Goal: Navigation & Orientation: Find specific page/section

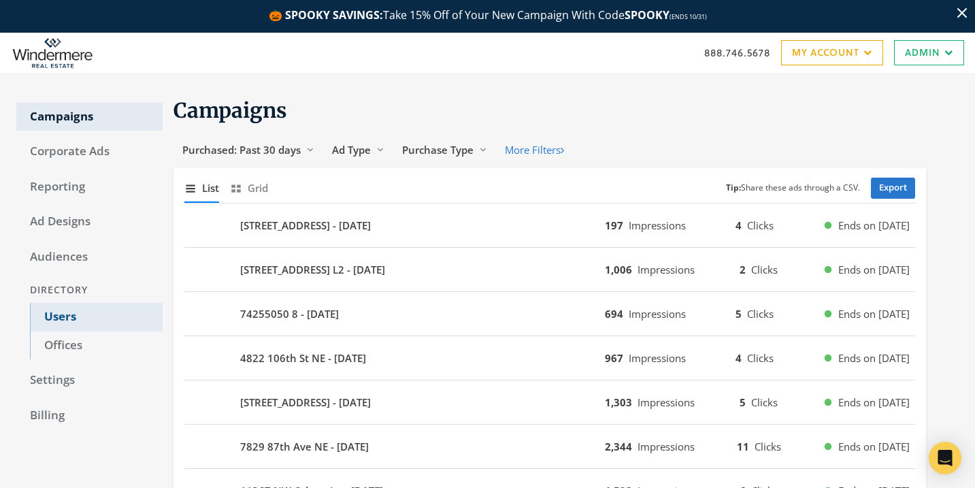
click at [88, 309] on link "Users" at bounding box center [96, 317] width 133 height 29
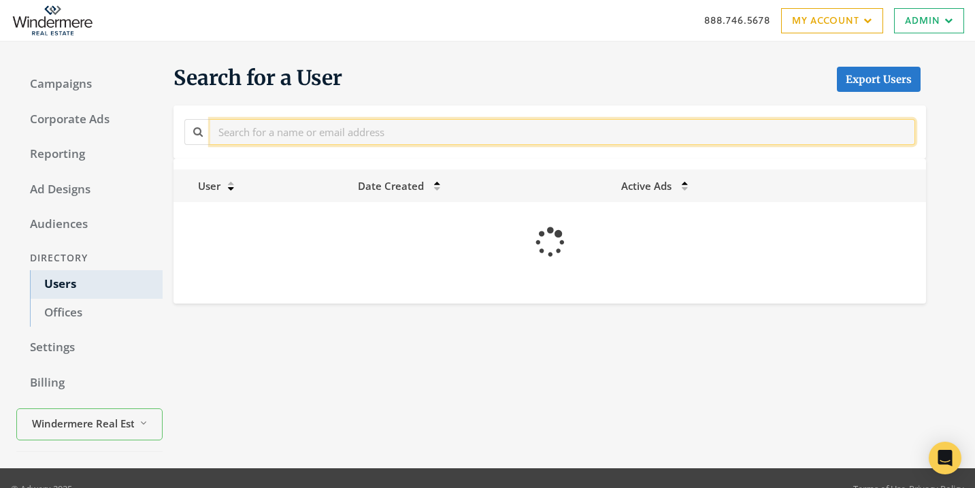
click at [359, 165] on section "Search for a User Export Users User Date Created Active Ads Loading..." at bounding box center [544, 184] width 763 height 239
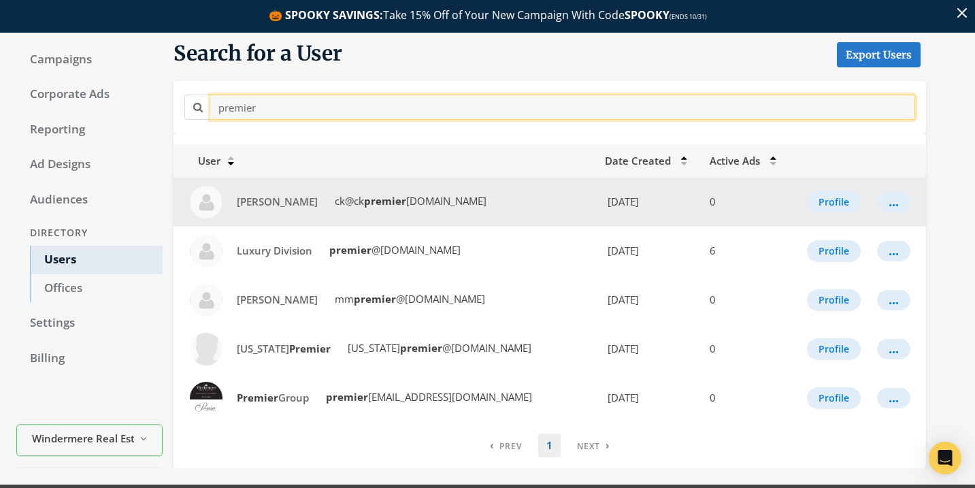
scroll to position [58, 0]
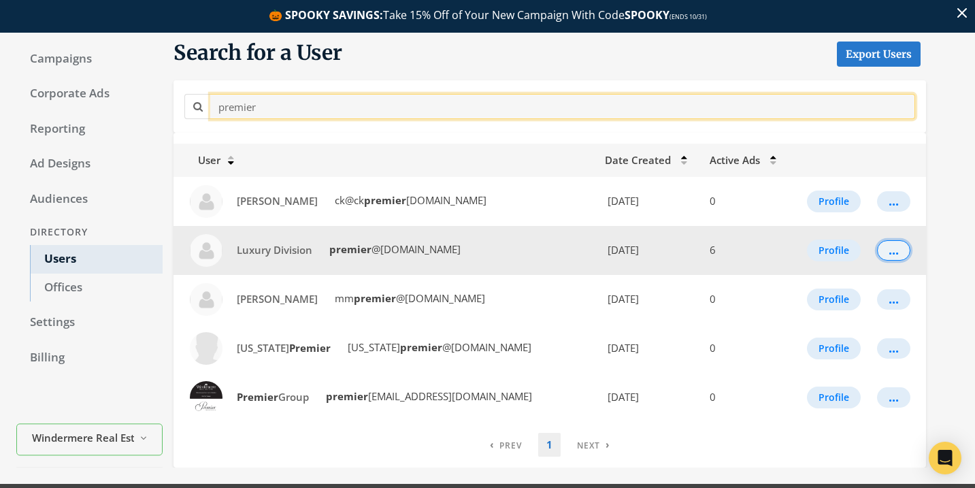
type input "premier"
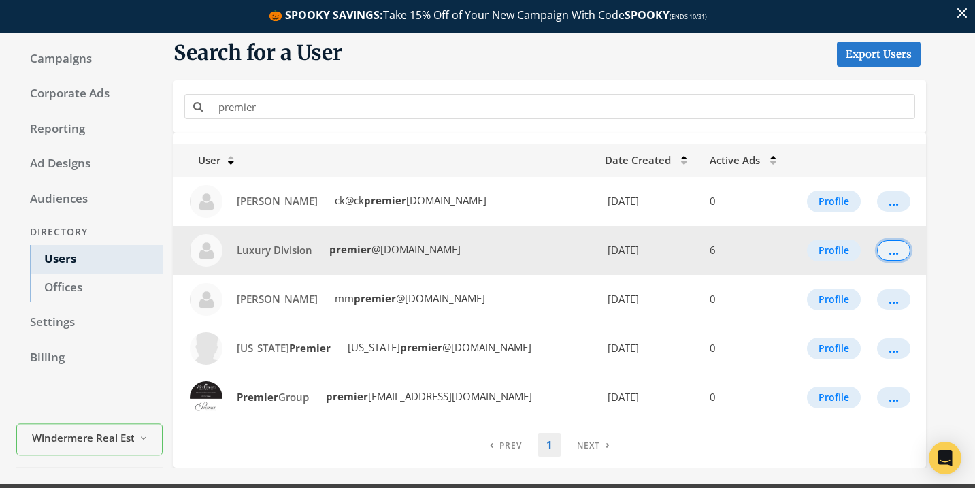
click at [898, 252] on button "..." at bounding box center [893, 250] width 33 height 20
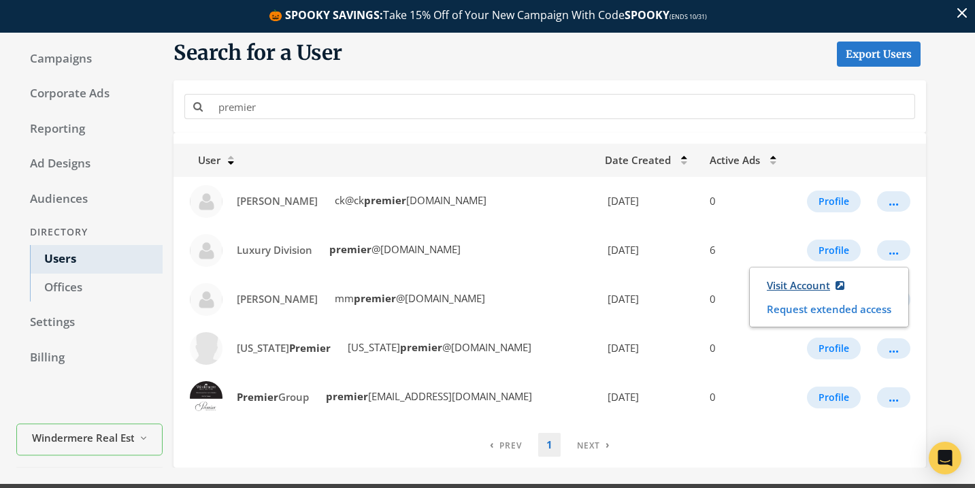
click at [801, 291] on link "Visit Account" at bounding box center [805, 285] width 95 height 25
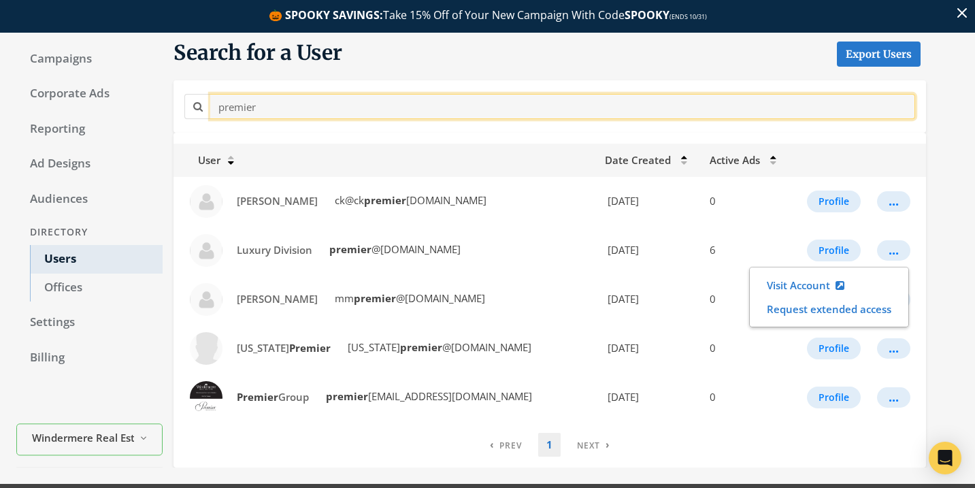
click at [477, 114] on input "premier" at bounding box center [562, 106] width 705 height 25
paste input "Venessa Snow"
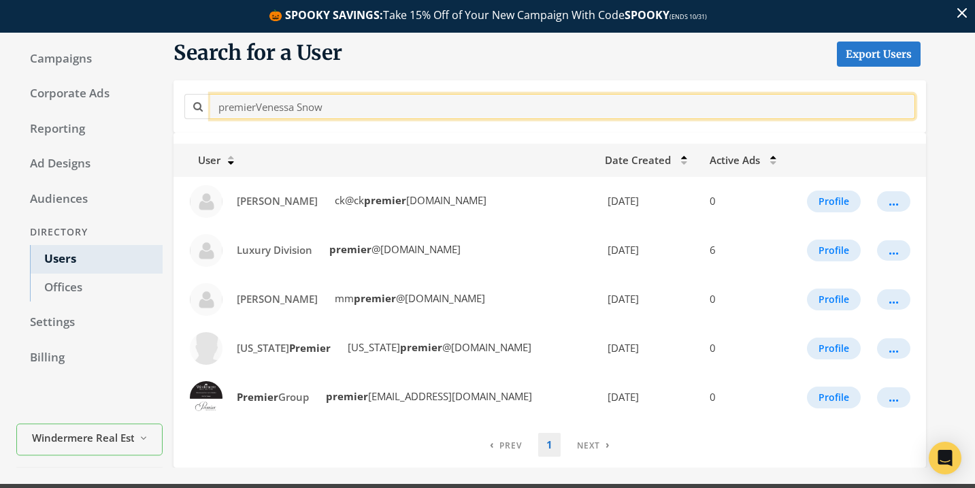
scroll to position [54, 0]
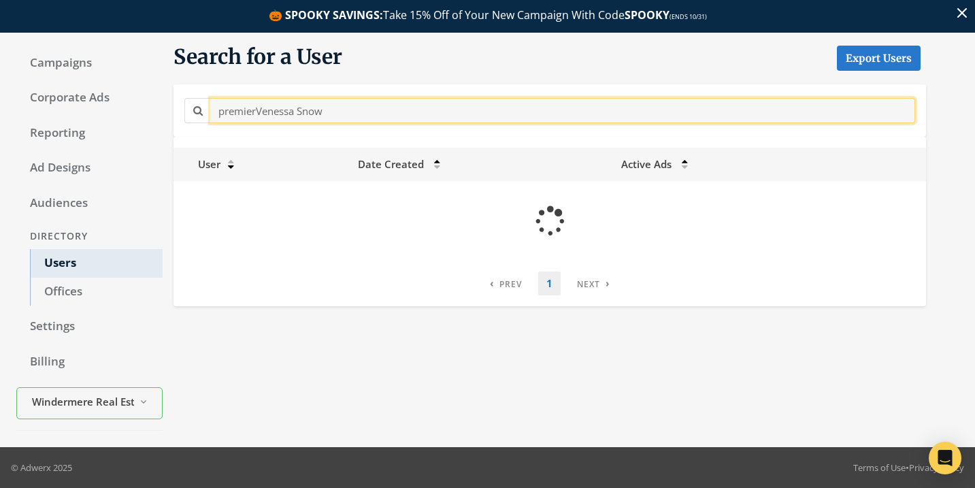
click at [477, 114] on input "premierVenessa Snow" at bounding box center [562, 110] width 705 height 25
paste input "text"
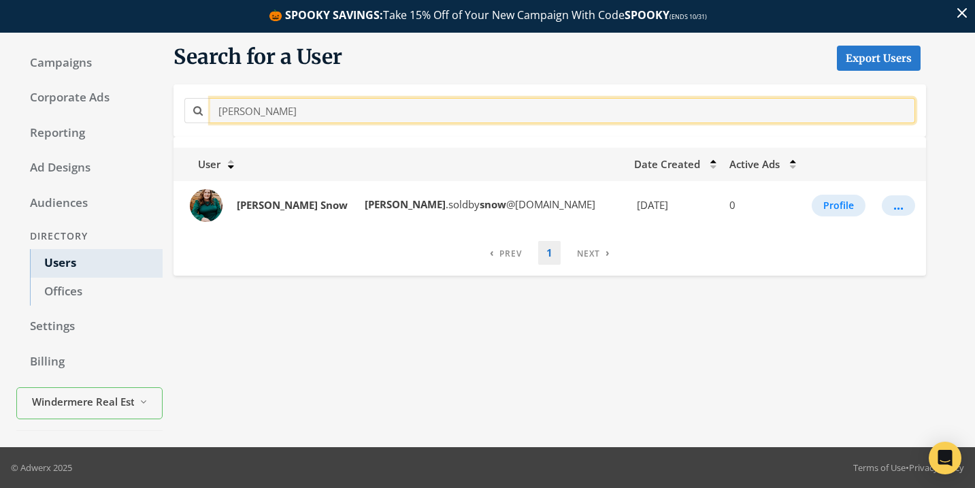
type input "Venessa Snow"
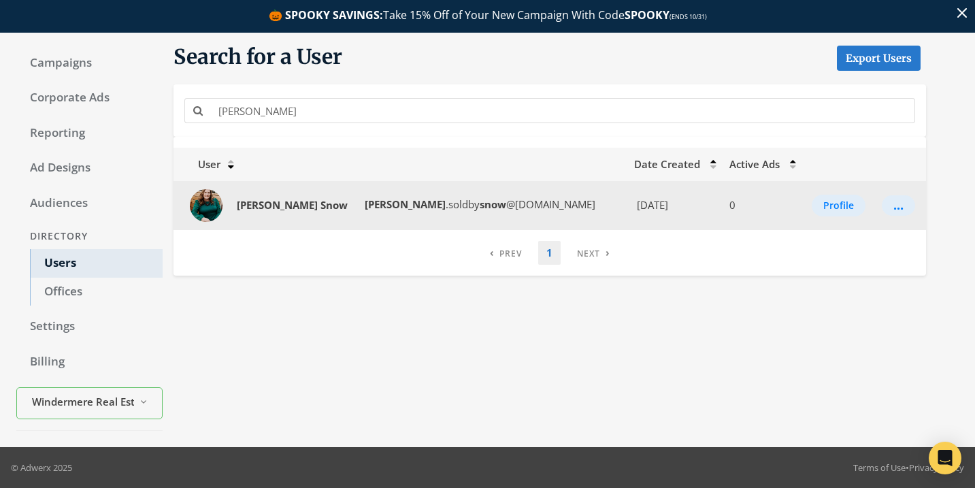
click at [874, 203] on td "..." at bounding box center [900, 205] width 52 height 49
click at [882, 203] on button "..." at bounding box center [898, 205] width 33 height 20
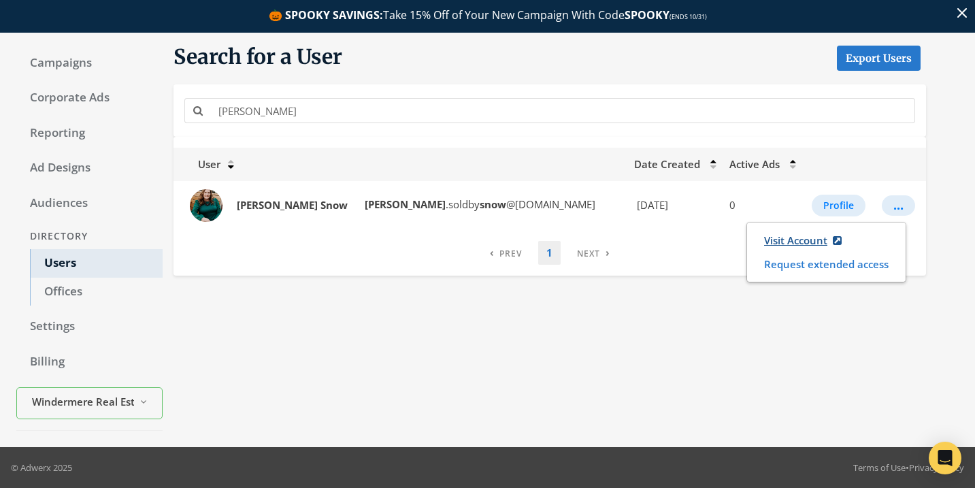
click at [774, 233] on link "Visit Account" at bounding box center [802, 240] width 95 height 25
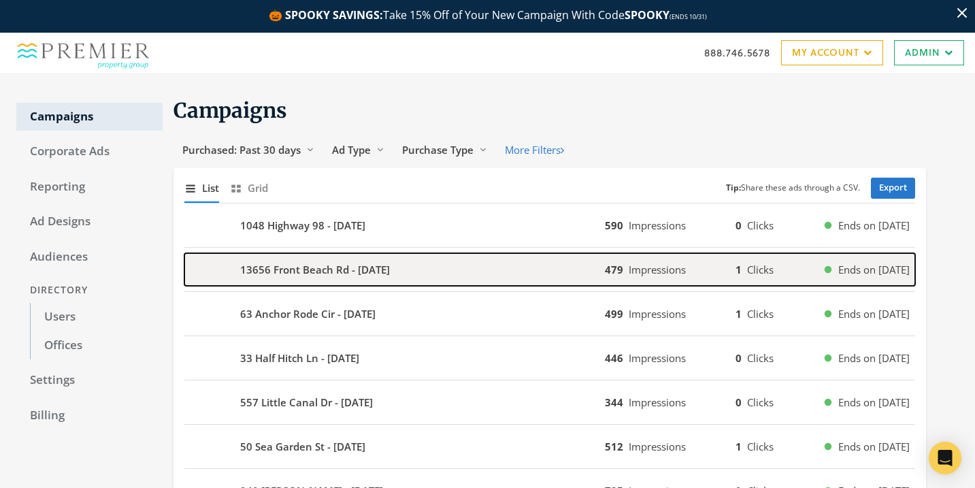
click at [499, 267] on div "13656 Front Beach Rd - 2025-10-04" at bounding box center [394, 269] width 421 height 33
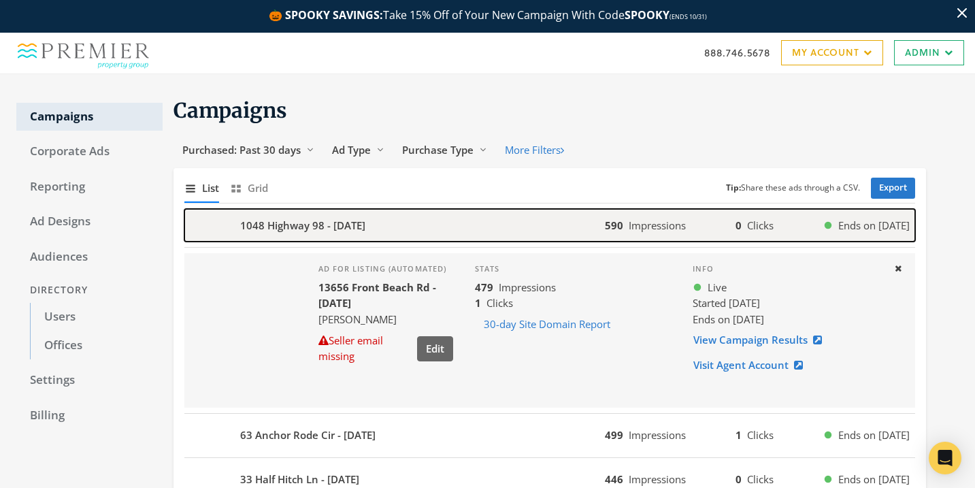
click at [487, 212] on div "1048 Highway 98 - 2025-10-04" at bounding box center [394, 225] width 421 height 33
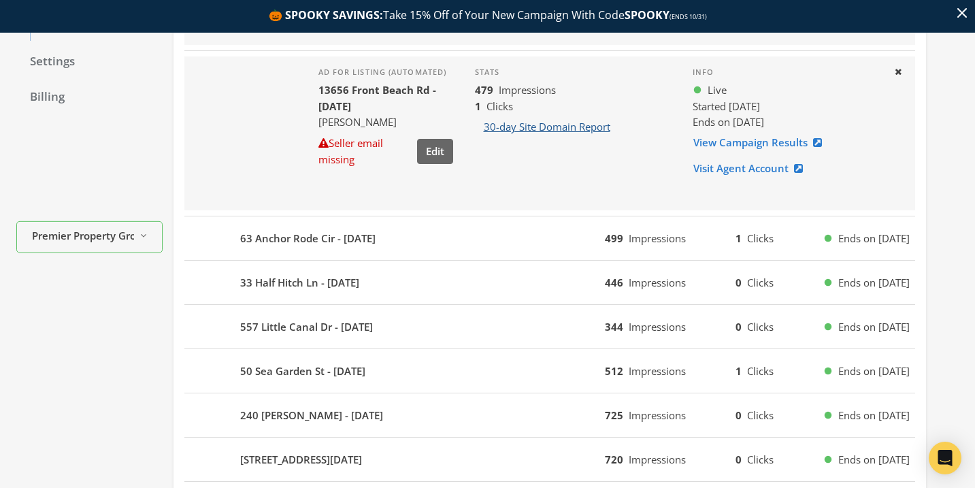
scroll to position [325, 0]
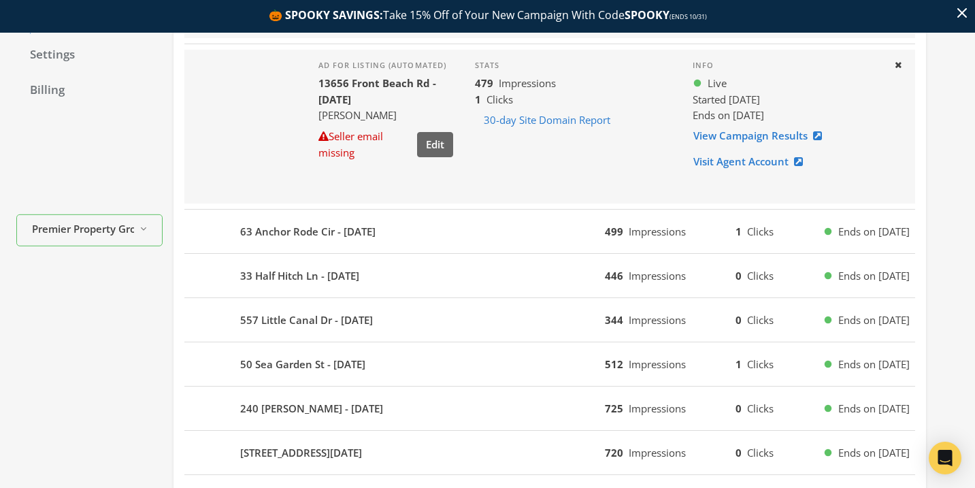
click at [534, 250] on div "63 Anchor Rode Cir - 2025-10-04 499 Impressions 1 Clicks Ends on 10/11/25" at bounding box center [549, 232] width 731 height 44
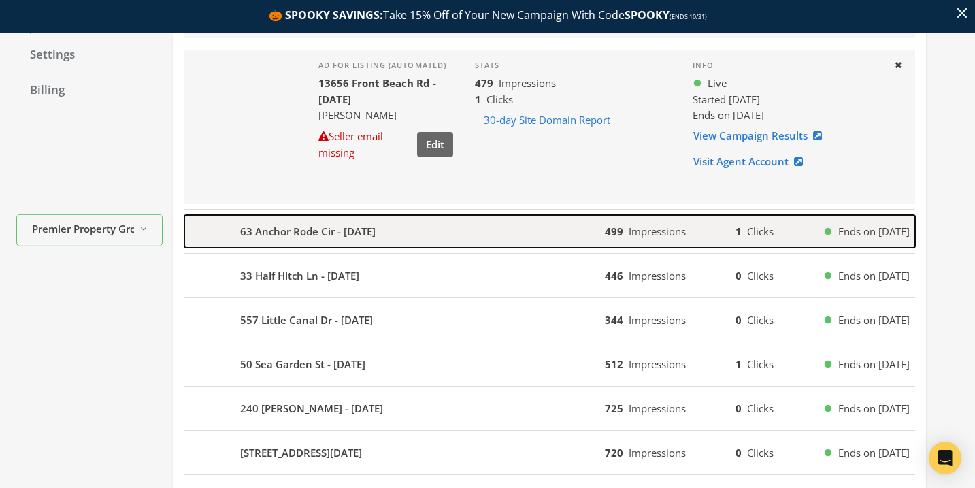
click at [529, 240] on div "63 Anchor Rode Cir - 2025-10-04" at bounding box center [394, 231] width 421 height 33
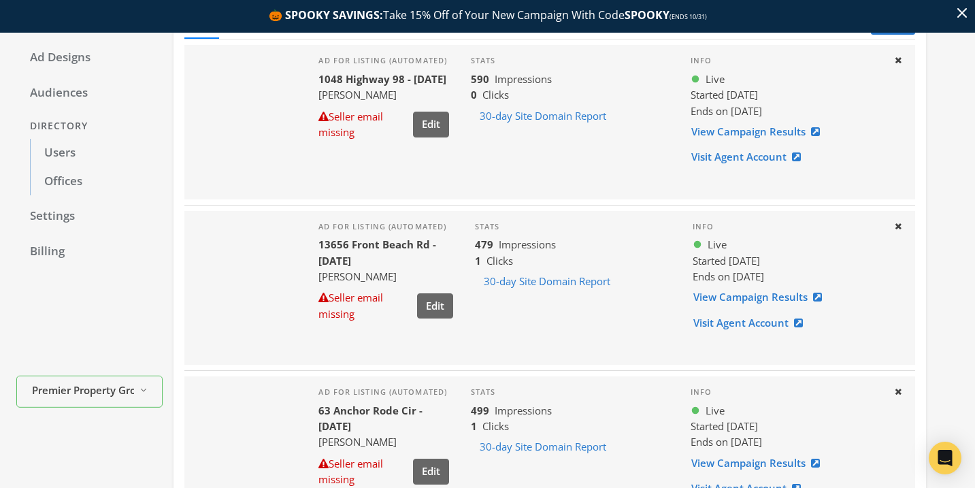
scroll to position [466, 0]
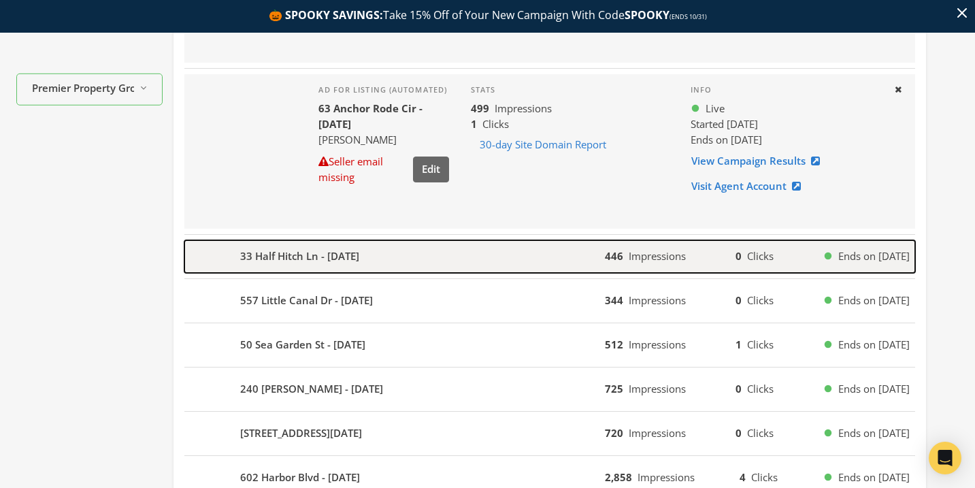
click at [529, 250] on div "33 Half Hitch Ln - 2025-10-04" at bounding box center [394, 256] width 421 height 33
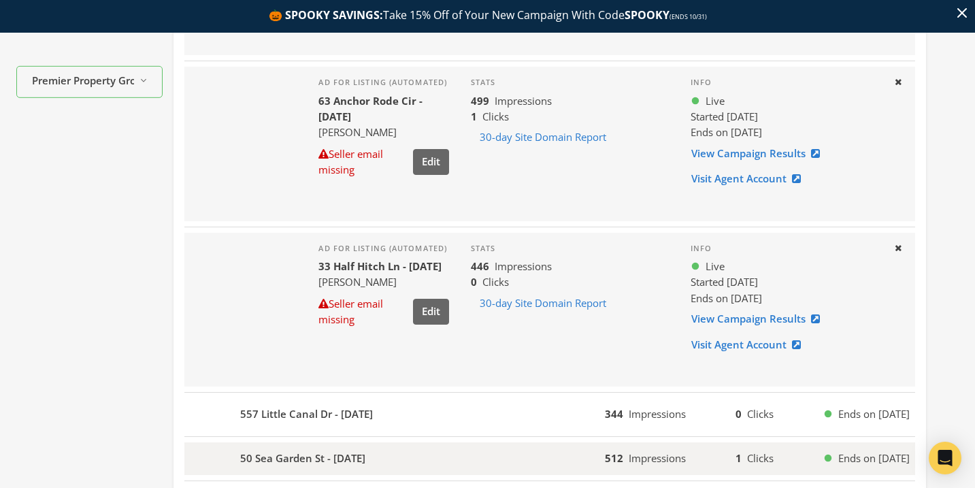
scroll to position [0, 0]
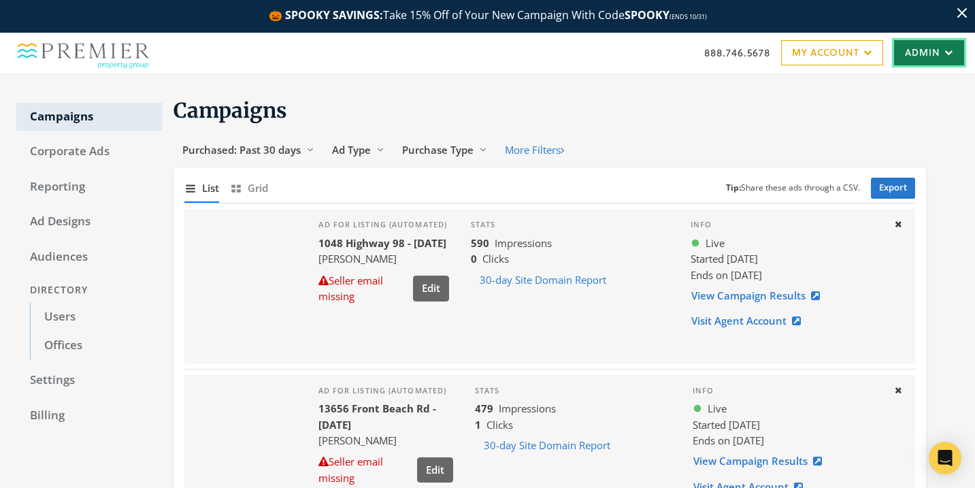
click at [945, 58] on link "Admin" at bounding box center [929, 52] width 70 height 25
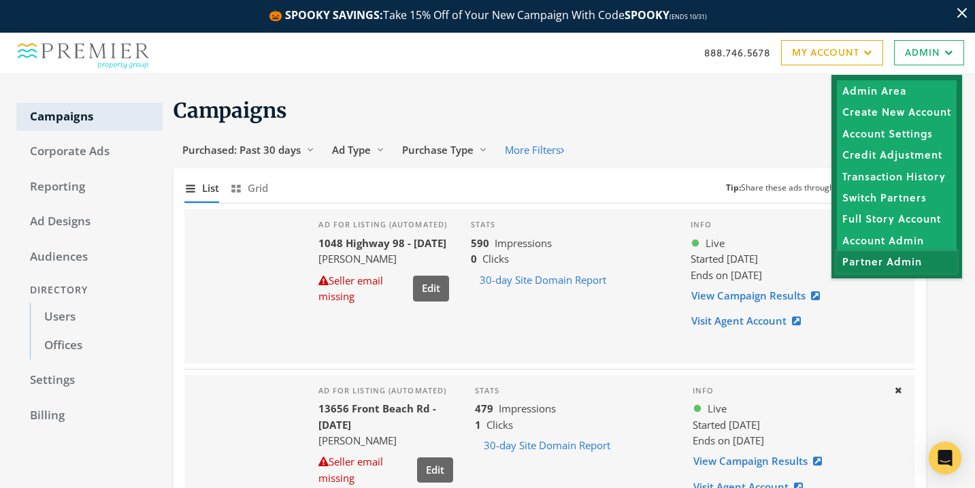
click at [872, 260] on link "Partner Admin" at bounding box center [897, 261] width 120 height 21
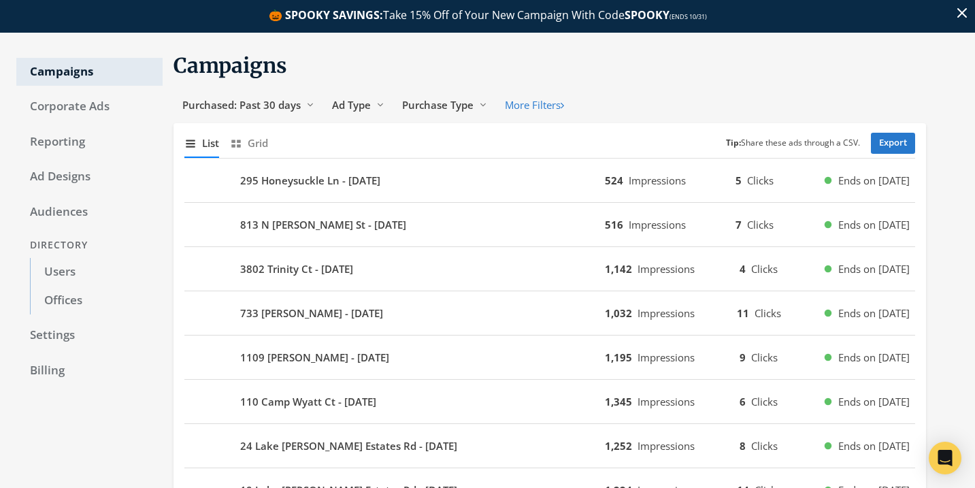
scroll to position [47, 0]
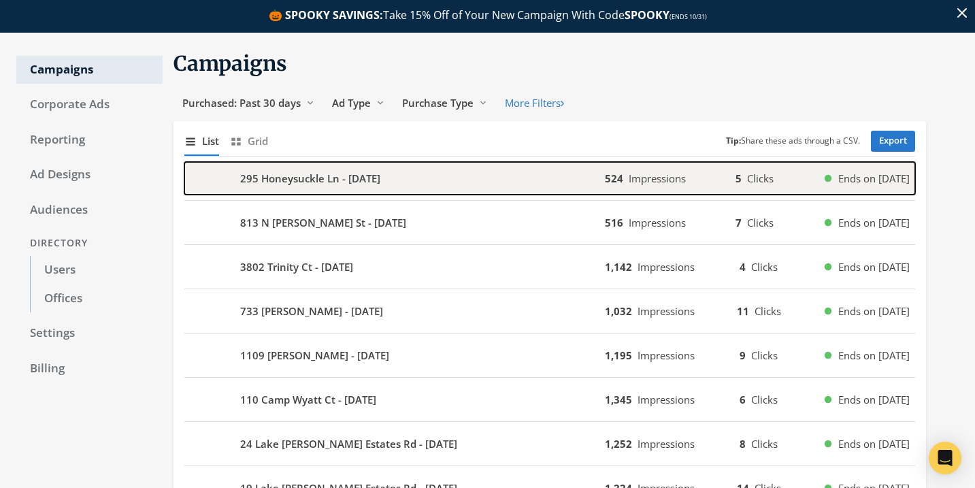
click at [521, 172] on div "295 Honeysuckle Ln - [DATE]" at bounding box center [394, 178] width 421 height 33
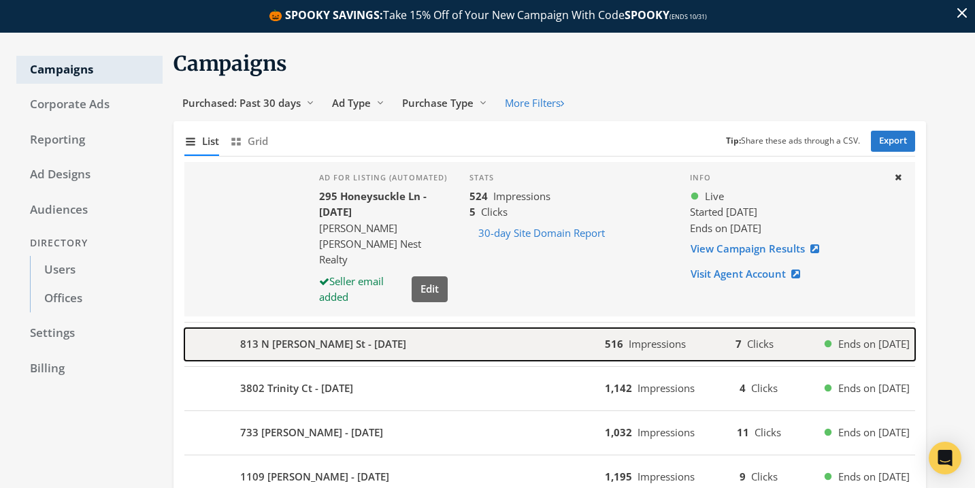
click at [561, 343] on div "813 N [PERSON_NAME] St - [DATE]" at bounding box center [394, 344] width 421 height 33
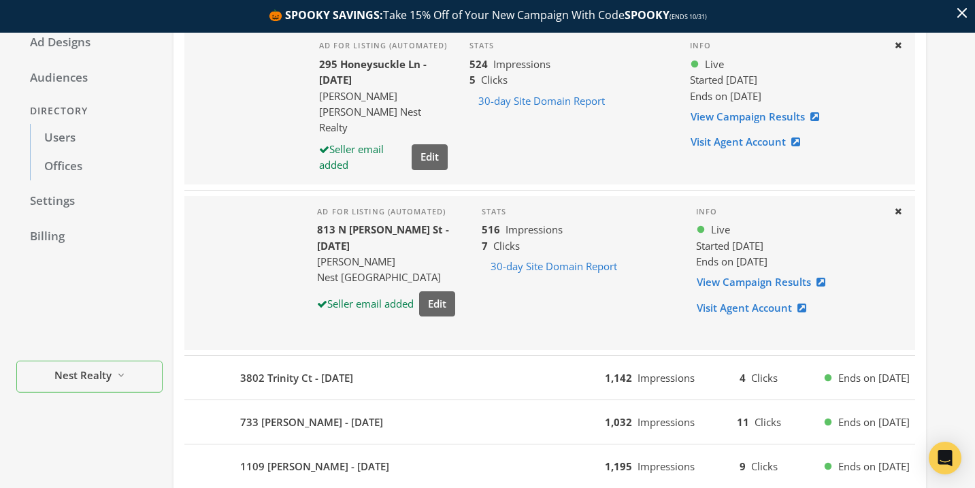
scroll to position [226, 0]
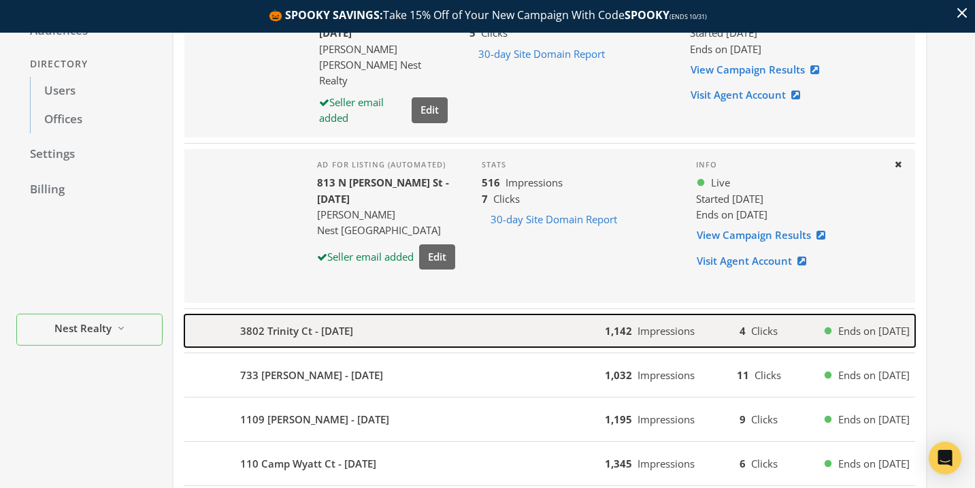
click at [540, 344] on div "3802 Trinity Ct - 2025-10-04" at bounding box center [394, 330] width 421 height 33
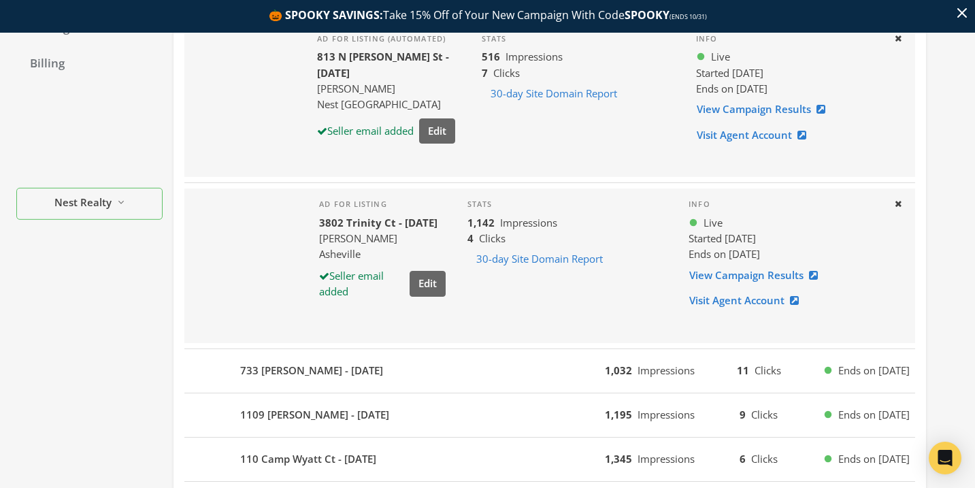
scroll to position [372, 0]
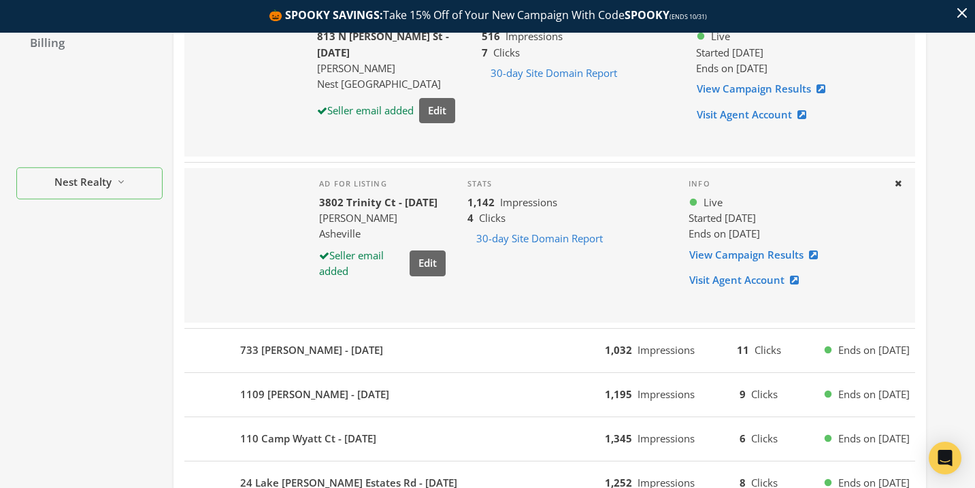
click at [535, 370] on div "733 Tiffany Nicole Ln - 2025-10-04 1,032 Impressions 11 Clicks Ends on 10/11/25" at bounding box center [549, 351] width 731 height 44
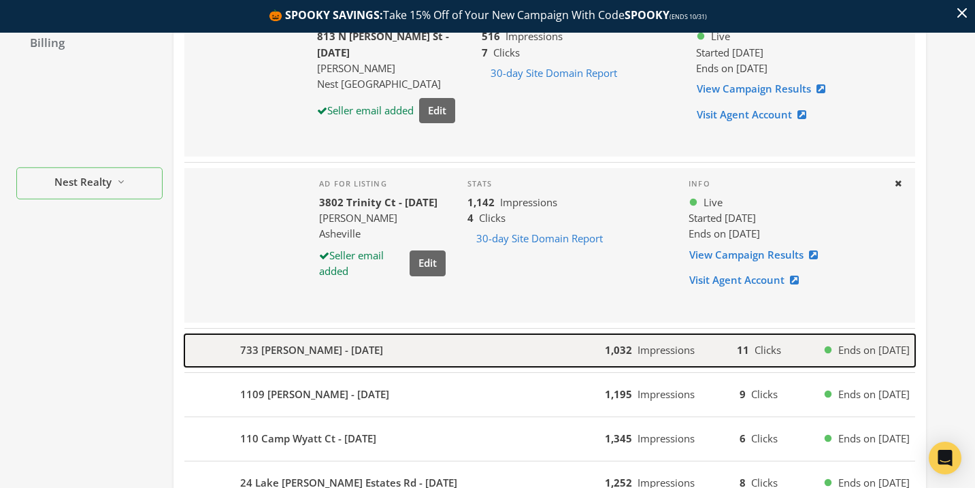
click at [437, 364] on div "733 Tiffany Nicole Ln - 2025-10-04" at bounding box center [394, 350] width 421 height 33
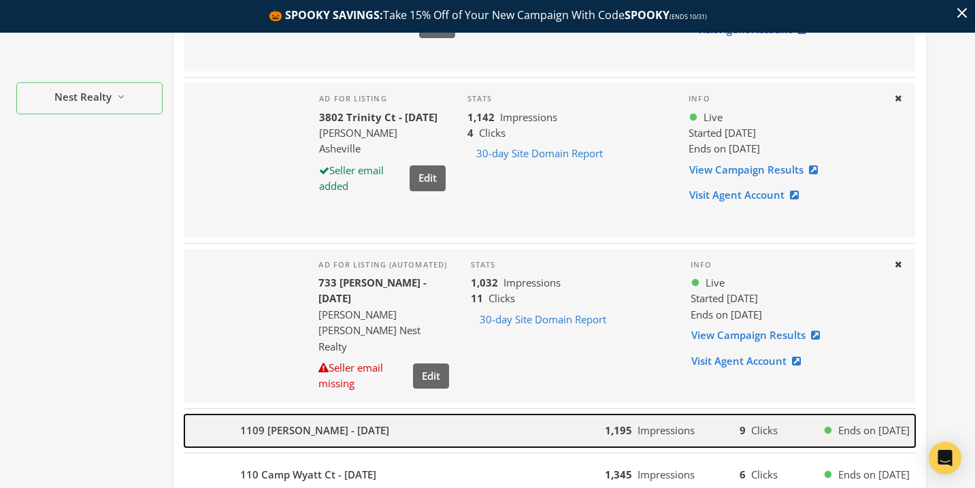
click at [501, 422] on div "1109 ROSS Rd - 2025-10-04" at bounding box center [394, 430] width 421 height 33
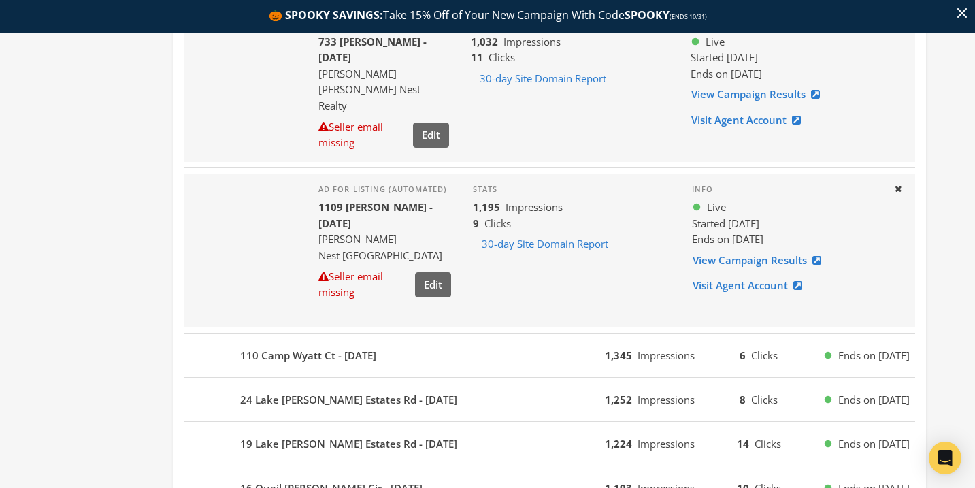
scroll to position [697, 0]
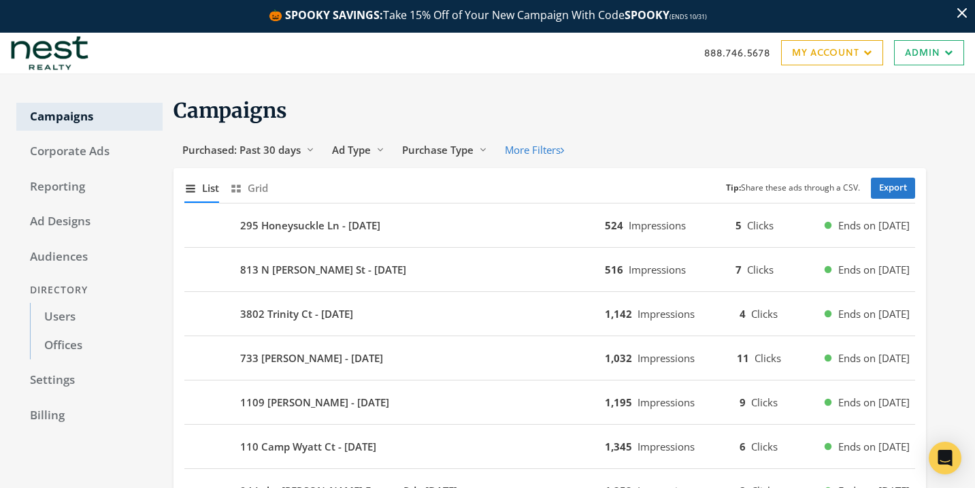
scroll to position [697, 0]
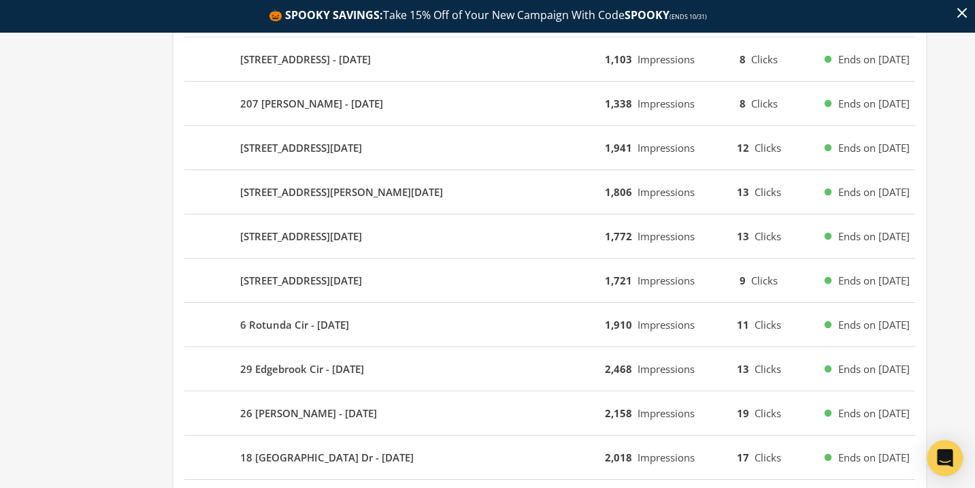
click at [941, 453] on icon "Open Intercom Messenger" at bounding box center [945, 458] width 16 height 18
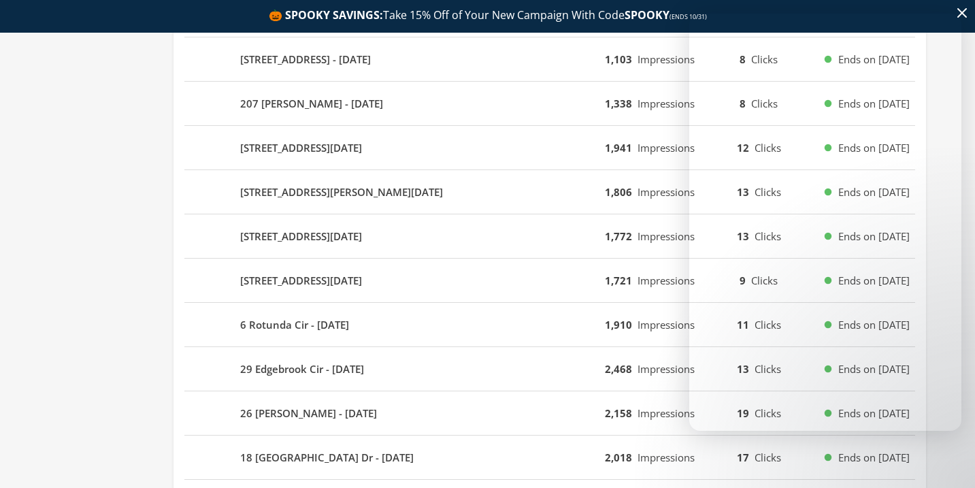
scroll to position [715, 0]
